Goal: Task Accomplishment & Management: Use online tool/utility

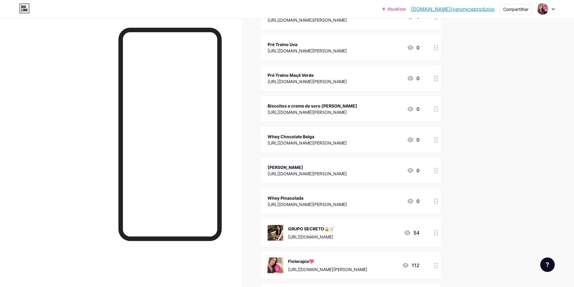
scroll to position [663, 0]
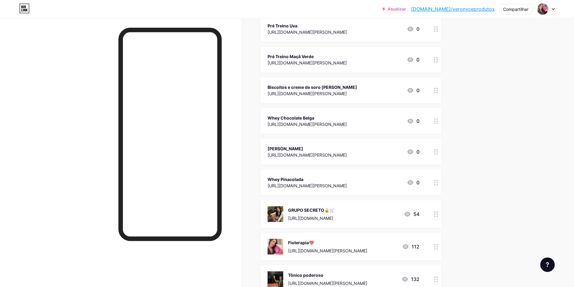
drag, startPoint x: 320, startPoint y: 223, endPoint x: 332, endPoint y: 168, distance: 55.8
drag, startPoint x: 370, startPoint y: 216, endPoint x: 369, endPoint y: 206, distance: 10.0
click at [334, 206] on div "GRUPO SECRETO🔒🛒 https://chat.whatsapp.com/I6vmV3LzfmlIb0d4xcwyNS" at bounding box center [311, 214] width 46 height 16
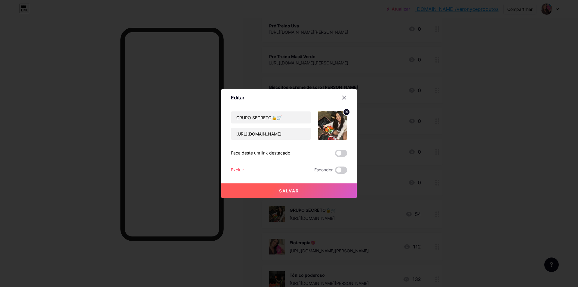
click at [370, 206] on div at bounding box center [289, 143] width 578 height 287
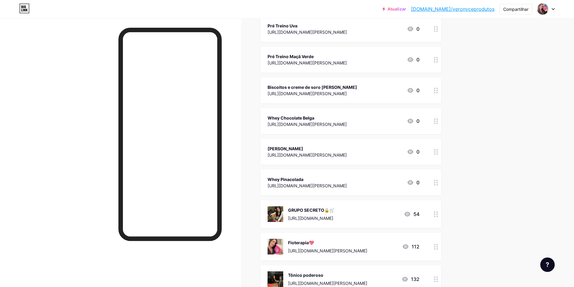
drag, startPoint x: 376, startPoint y: 209, endPoint x: 379, endPoint y: 194, distance: 15.3
click at [404, 207] on div "GRUPO SECRETO🔒🛒 https://chat.whatsapp.com/I6vmV3LzfmlIb0d4xcwyNS 54" at bounding box center [343, 214] width 152 height 16
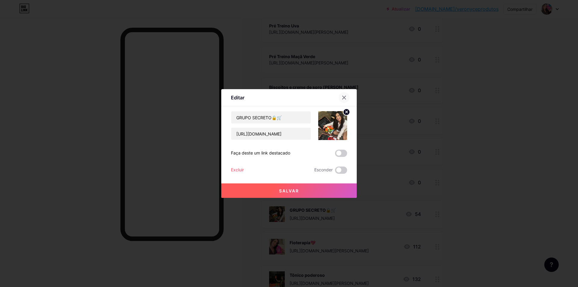
click at [342, 98] on icon at bounding box center [344, 97] width 5 height 5
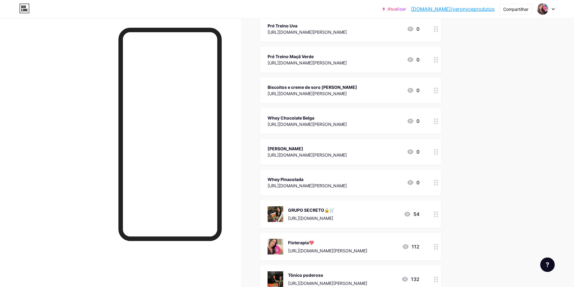
drag, startPoint x: 431, startPoint y: 207, endPoint x: 434, endPoint y: 176, distance: 31.7
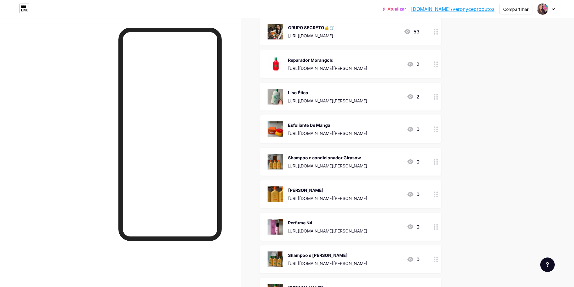
scroll to position [90, 0]
